Goal: Transaction & Acquisition: Purchase product/service

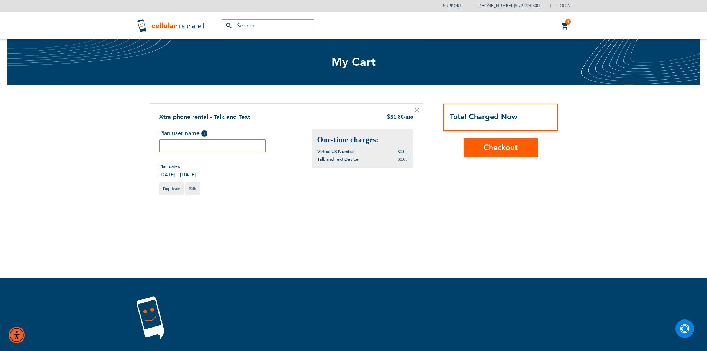
click at [214, 151] on input "text" at bounding box center [212, 145] width 107 height 13
click at [220, 148] on input "text" at bounding box center [212, 145] width 107 height 13
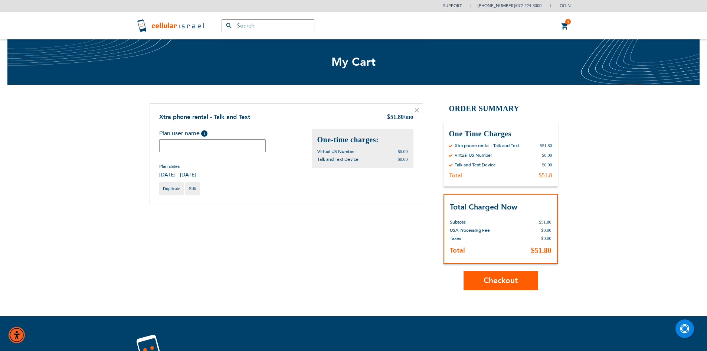
click at [232, 147] on input "text" at bounding box center [212, 145] width 107 height 13
click at [223, 148] on input "text" at bounding box center [212, 145] width 107 height 13
type input "green"
click at [516, 287] on button "Checkout" at bounding box center [501, 280] width 74 height 19
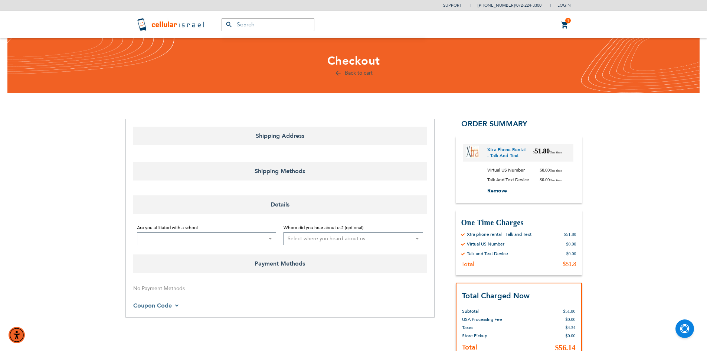
select select "US"
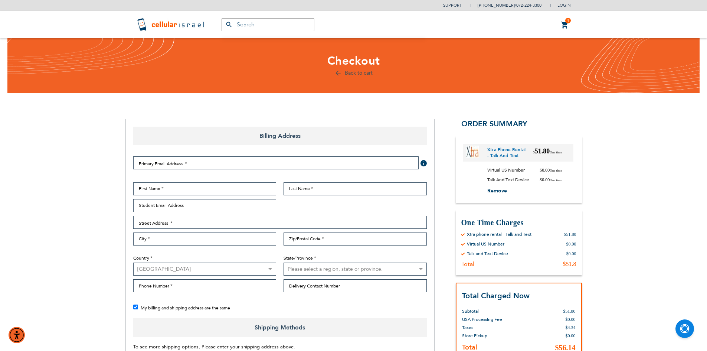
checkbox input "false"
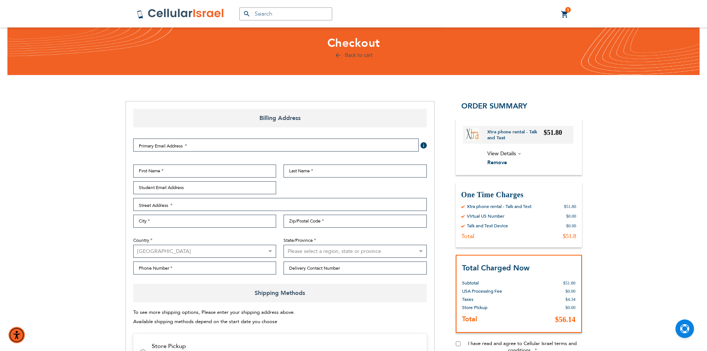
scroll to position [12, 0]
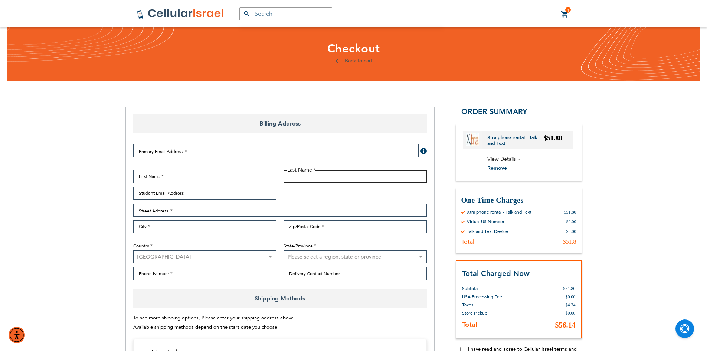
click at [355, 171] on input "Last Name" at bounding box center [355, 176] width 143 height 13
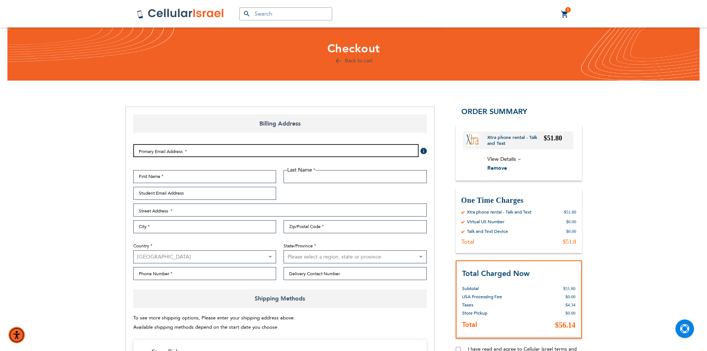
click at [341, 152] on input "Email Address" at bounding box center [275, 150] width 285 height 13
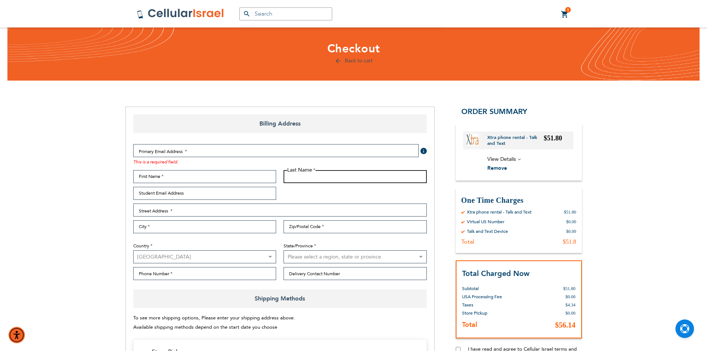
click at [315, 179] on input "Last Name" at bounding box center [355, 176] width 143 height 13
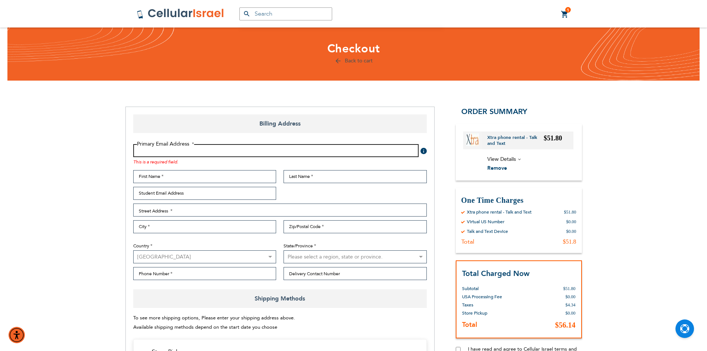
drag, startPoint x: 281, startPoint y: 145, endPoint x: 287, endPoint y: 108, distance: 37.2
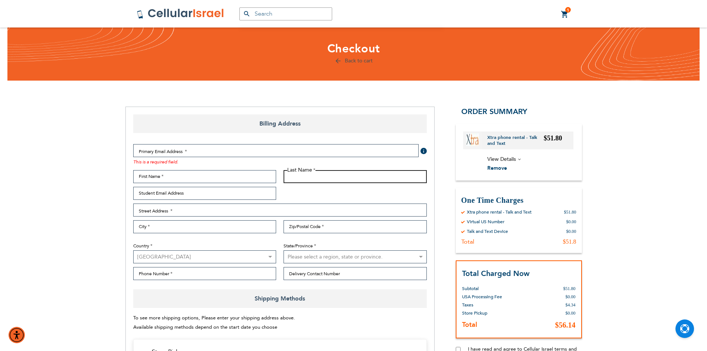
click at [314, 178] on input "Last Name" at bounding box center [355, 176] width 143 height 13
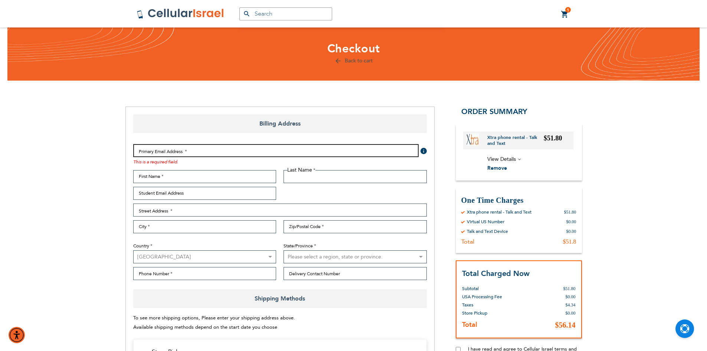
click at [298, 149] on input "Email Address" at bounding box center [275, 150] width 285 height 13
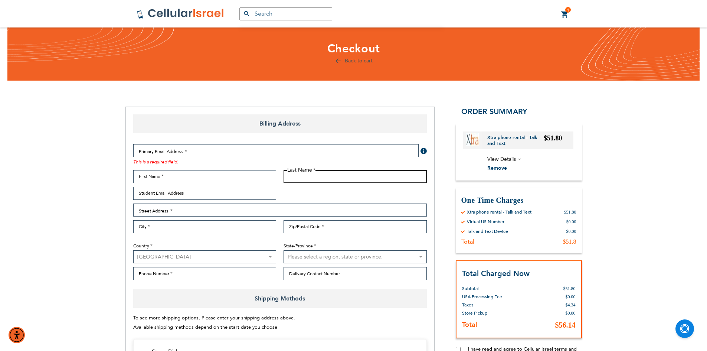
click at [319, 179] on input "Last Name" at bounding box center [355, 176] width 143 height 13
click at [299, 142] on div "Primary Email Address Tooltip We'll send your order confirmation here. This is …" at bounding box center [280, 213] width 301 height 151
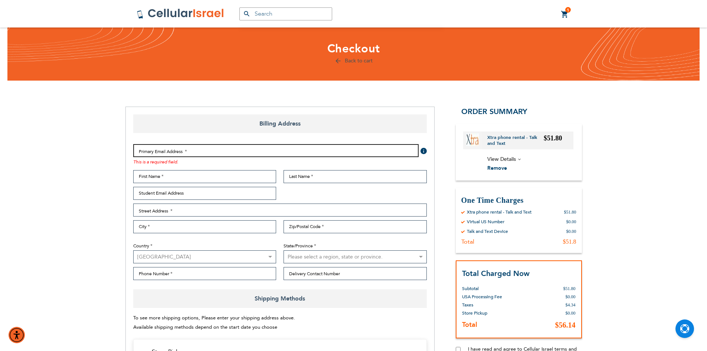
click at [307, 146] on input "Email Address" at bounding box center [275, 150] width 285 height 13
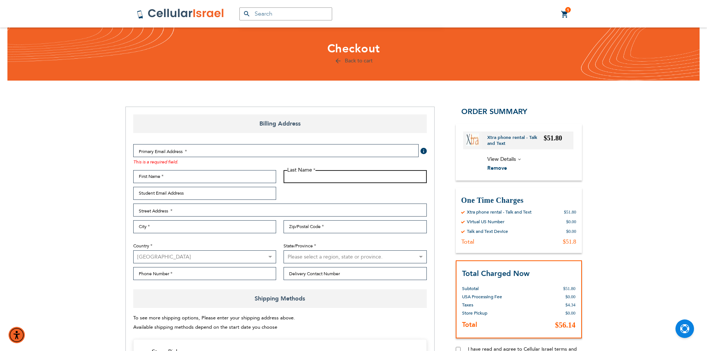
click at [302, 180] on input "Last Name" at bounding box center [355, 176] width 143 height 13
click at [272, 164] on div "This is a required field." at bounding box center [275, 161] width 285 height 8
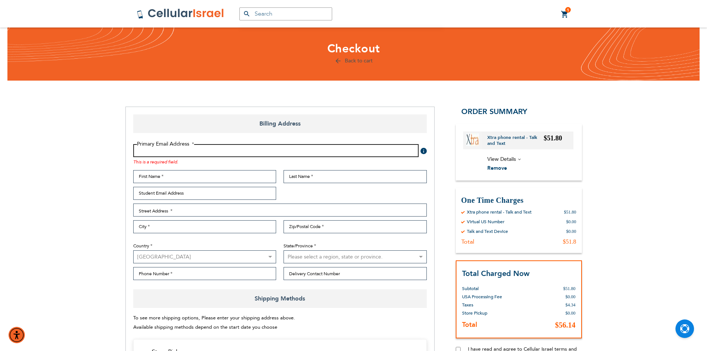
click at [279, 151] on input "Email Address" at bounding box center [275, 150] width 285 height 13
type input "[EMAIL_ADDRESS][DOMAIN_NAME]"
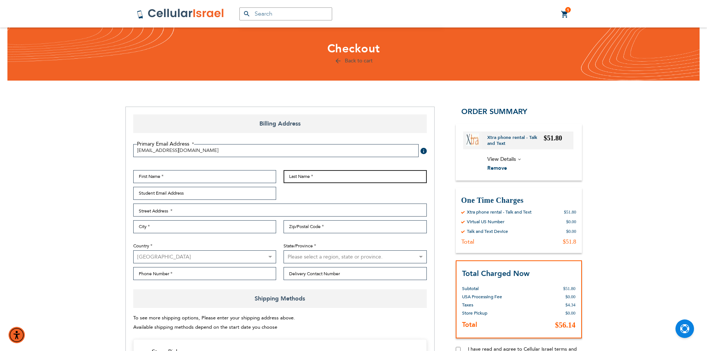
click at [296, 180] on input "Last Name" at bounding box center [355, 176] width 143 height 13
type input "Green"
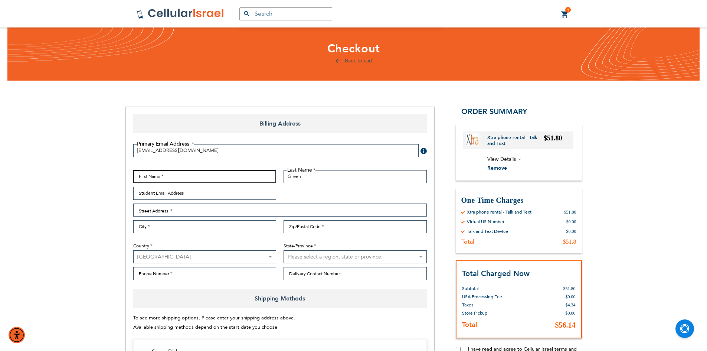
type input "Tovyeh"
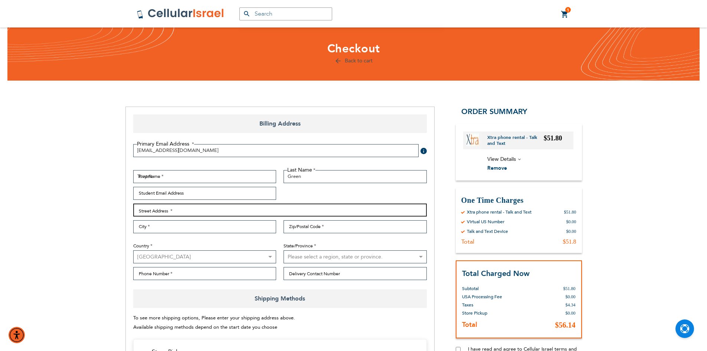
type input "[STREET_ADDRESS]"
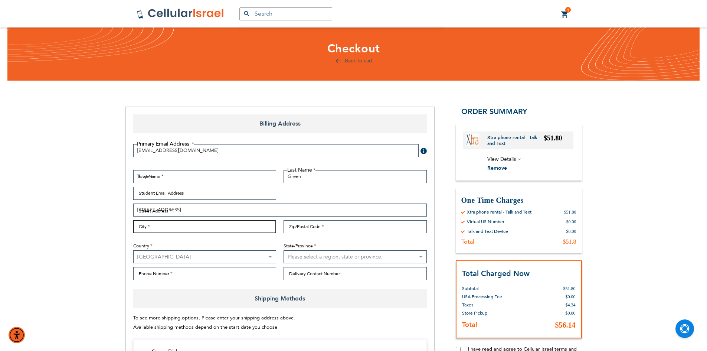
type input "Monsey"
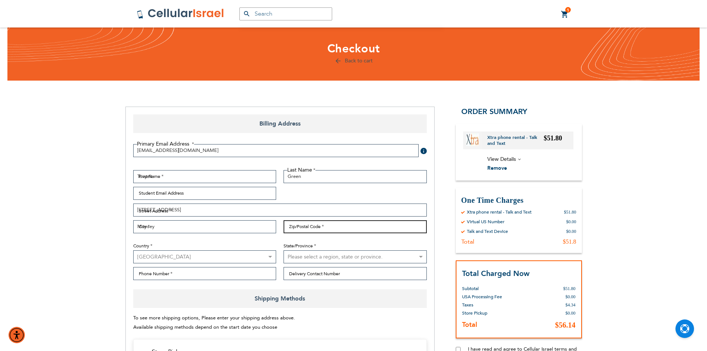
type input "10952"
select select "43"
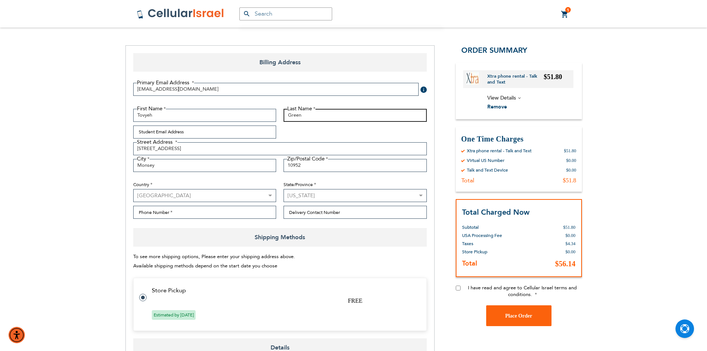
scroll to position [74, 0]
click at [458, 290] on div "I have read and agree to Cellular Israel terms and conditions." at bounding box center [519, 294] width 126 height 21
click at [460, 286] on input "I have read and agree to Cellular Israel terms and conditions." at bounding box center [458, 287] width 5 height 5
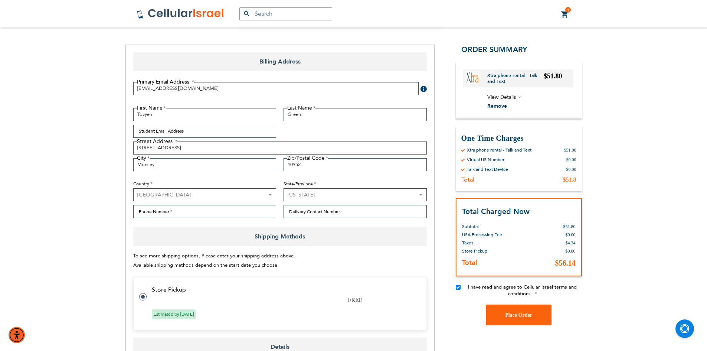
click at [460, 287] on input "I have read and agree to Cellular Israel terms and conditions." at bounding box center [458, 287] width 5 height 5
checkbox input "true"
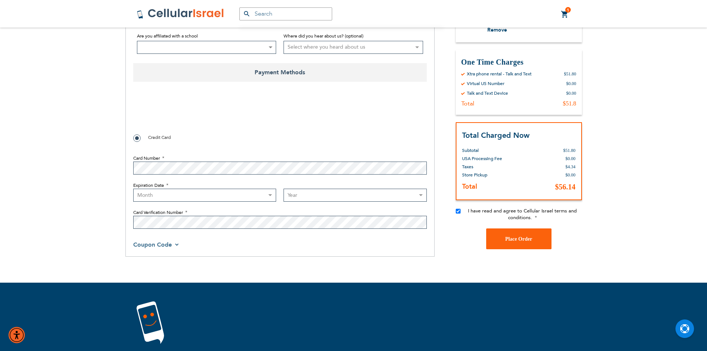
scroll to position [408, 0]
